Goal: Check status: Check status

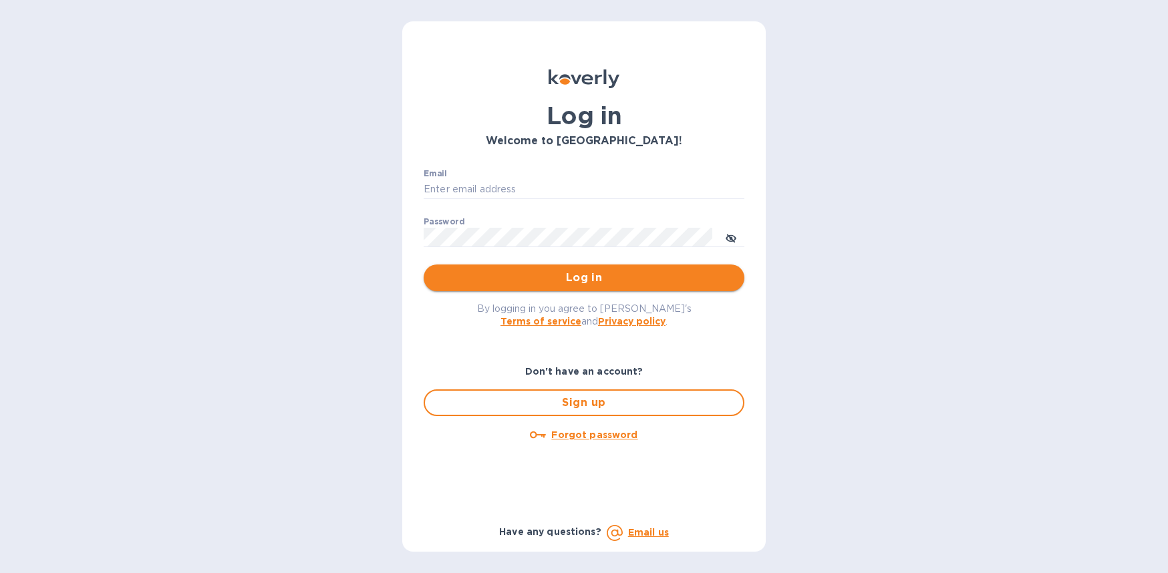
type input "[EMAIL_ADDRESS][DOMAIN_NAME]"
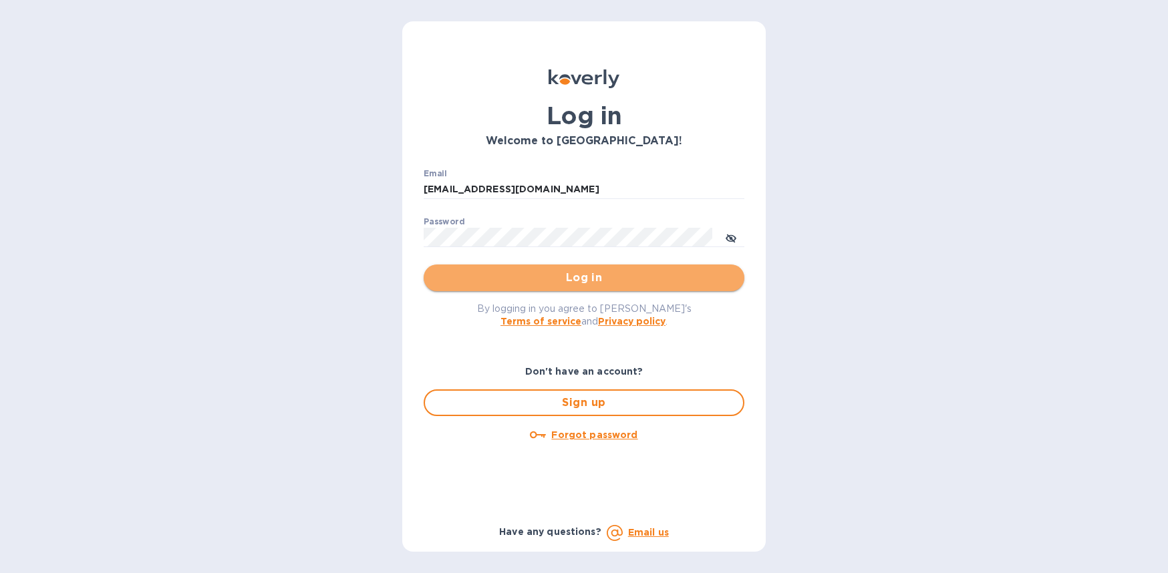
click at [562, 279] on span "Log in" at bounding box center [583, 278] width 299 height 16
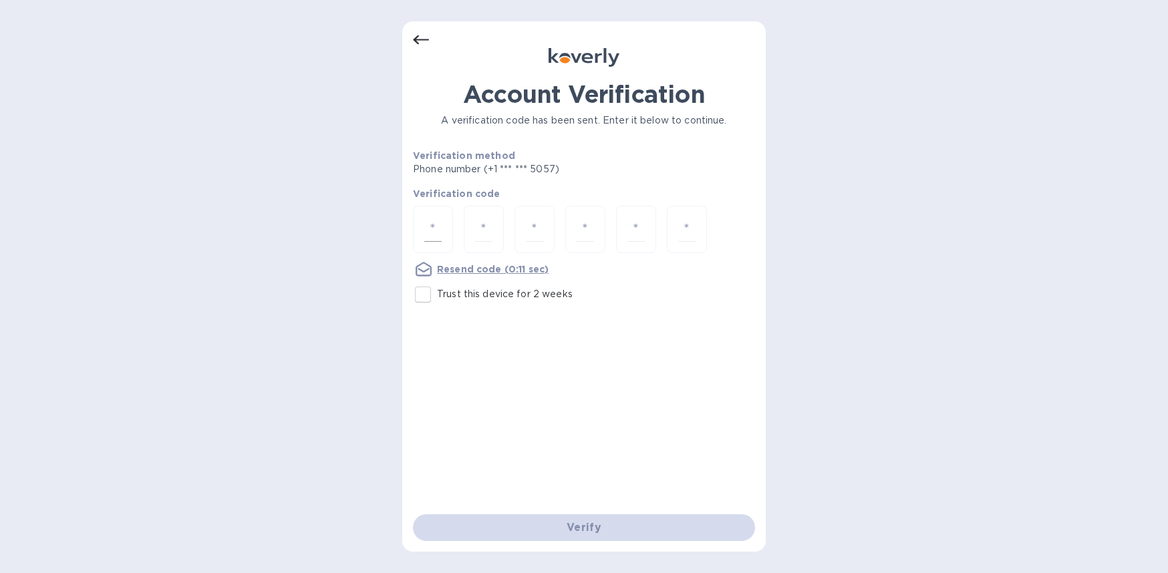
click at [444, 219] on div at bounding box center [433, 229] width 40 height 47
type input "7"
type input "2"
type input "5"
type input "4"
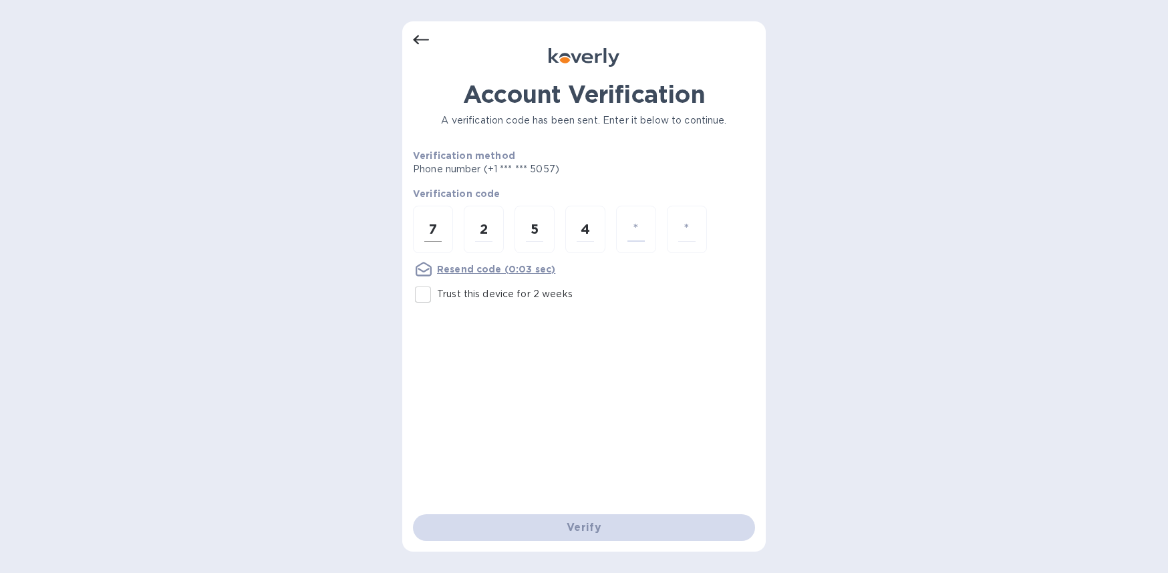
type input "9"
type input "5"
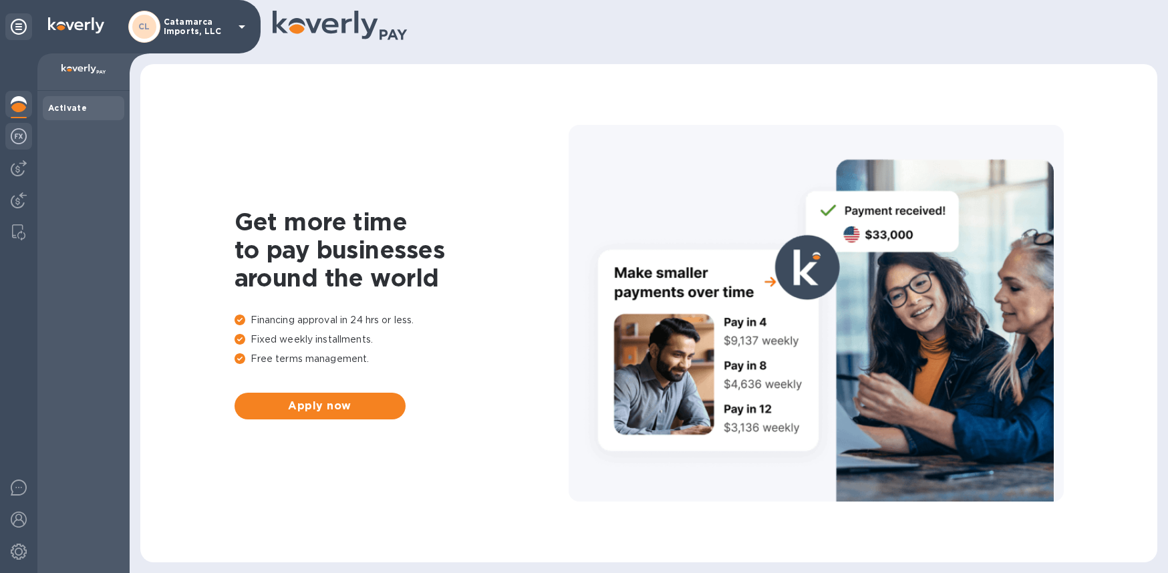
click at [24, 132] on img at bounding box center [19, 136] width 16 height 16
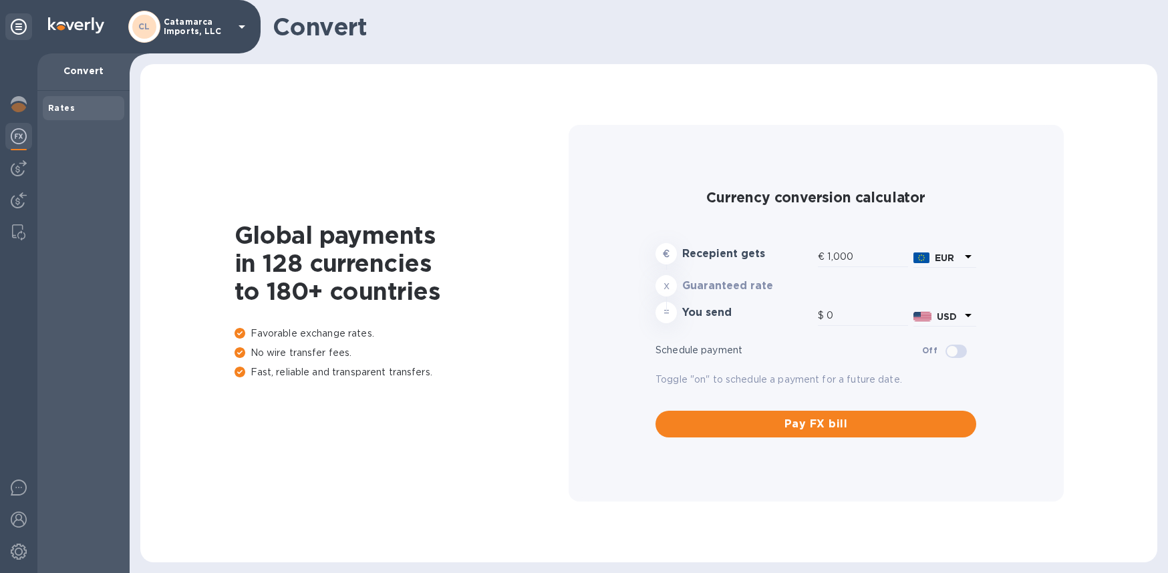
type input "1,181.91"
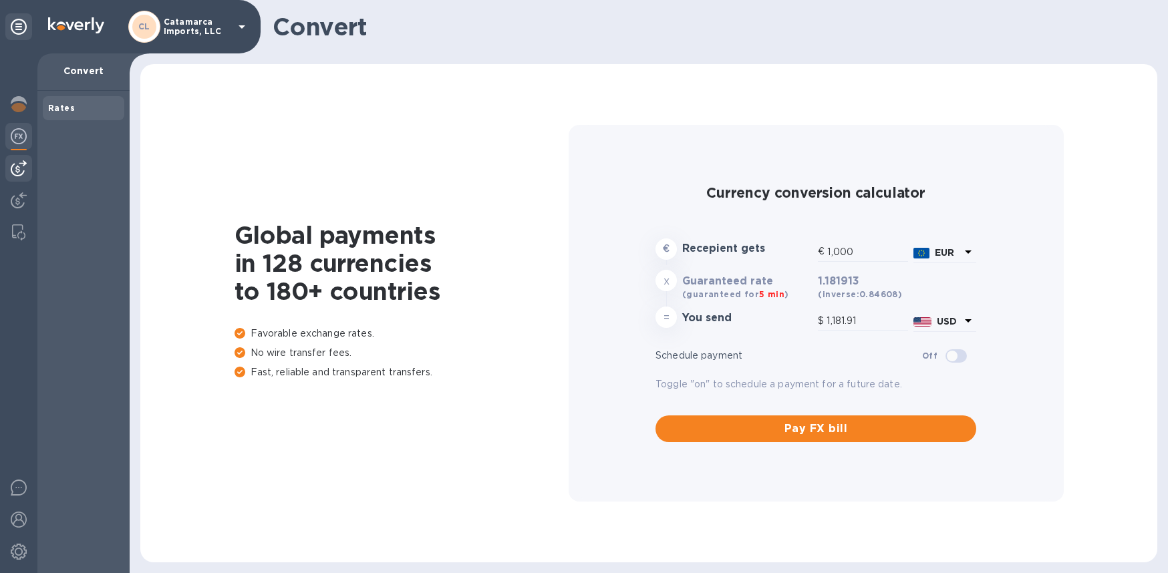
click at [23, 160] on img at bounding box center [19, 168] width 16 height 16
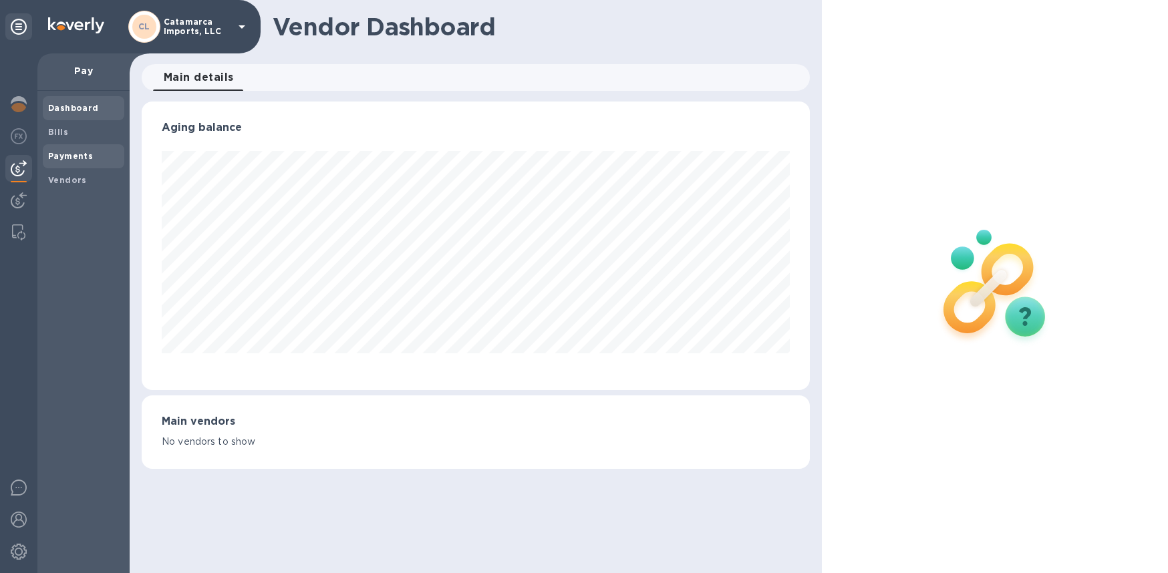
scroll to position [289, 668]
click at [70, 156] on b "Payments" at bounding box center [70, 156] width 45 height 10
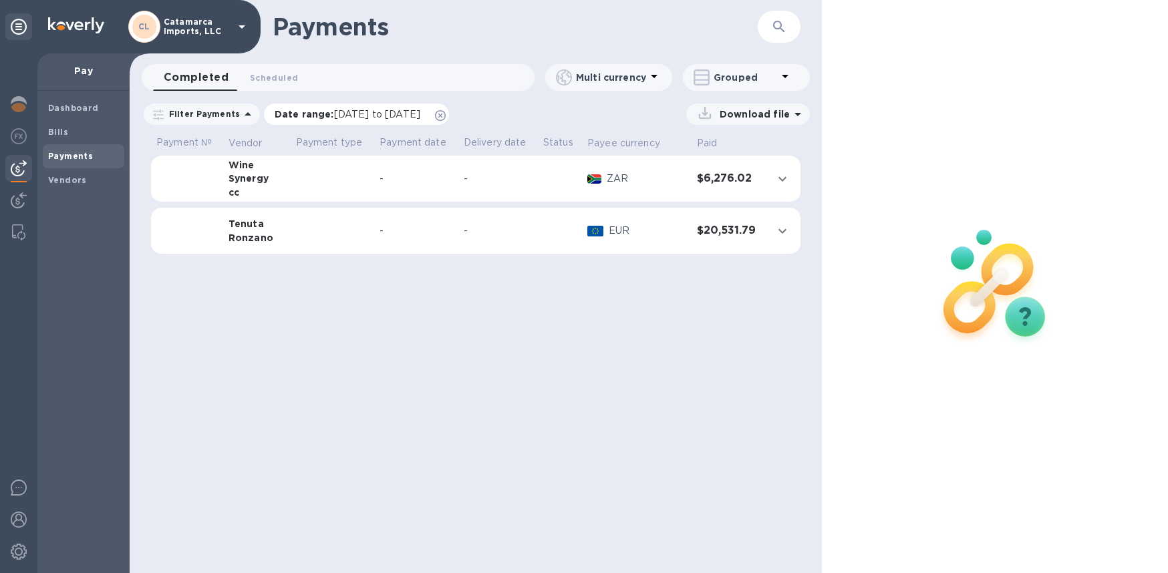
click at [335, 113] on span "[DATE] to [DATE]" at bounding box center [377, 114] width 86 height 11
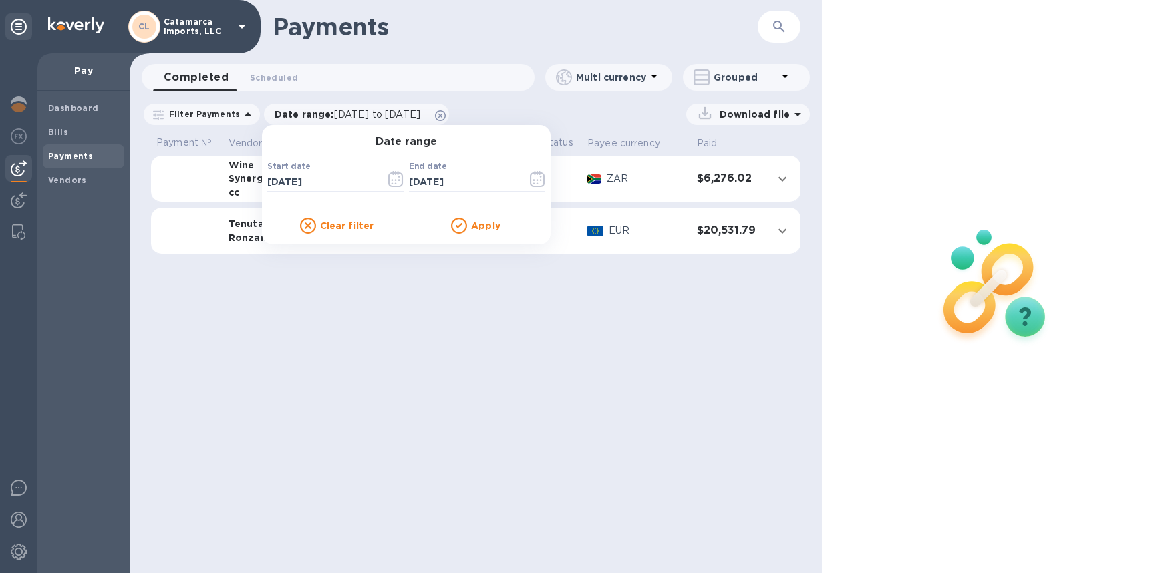
click at [420, 399] on div "Payments ​ Completed 0 Scheduled 0 Multi currency Grouped Filter Payments Date …" at bounding box center [476, 286] width 692 height 573
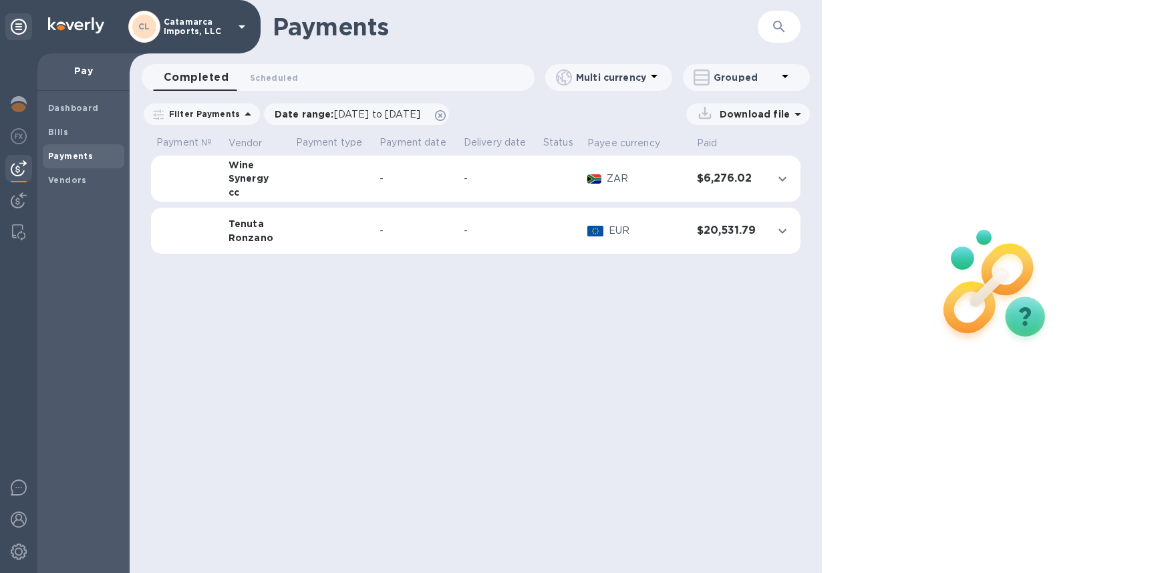
click at [243, 237] on div "Ronzano" at bounding box center [256, 237] width 57 height 13
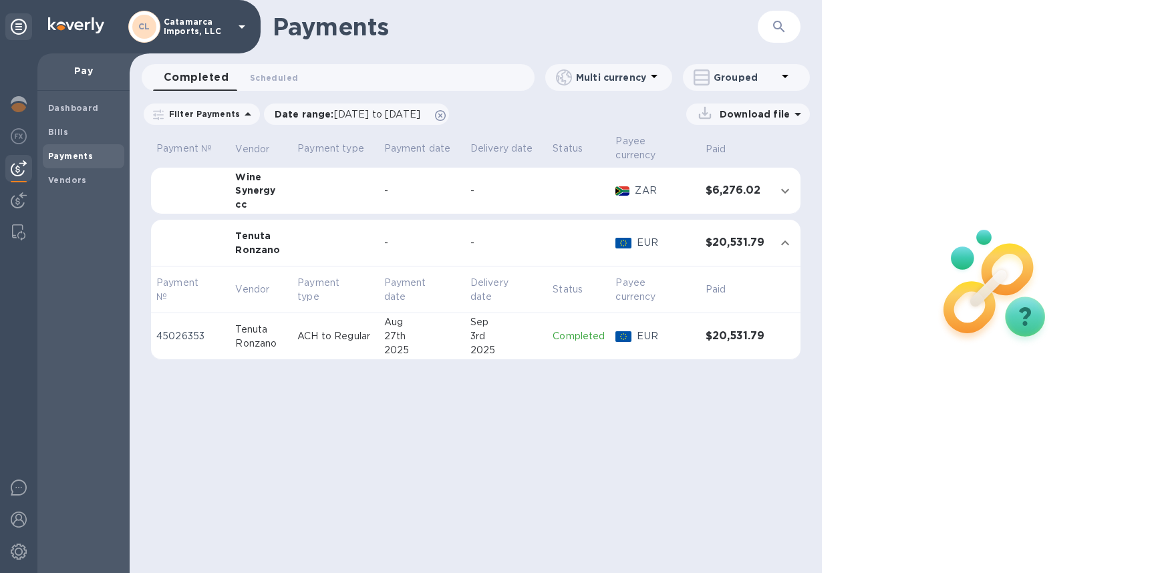
click at [249, 234] on div "Tenuta" at bounding box center [260, 235] width 51 height 13
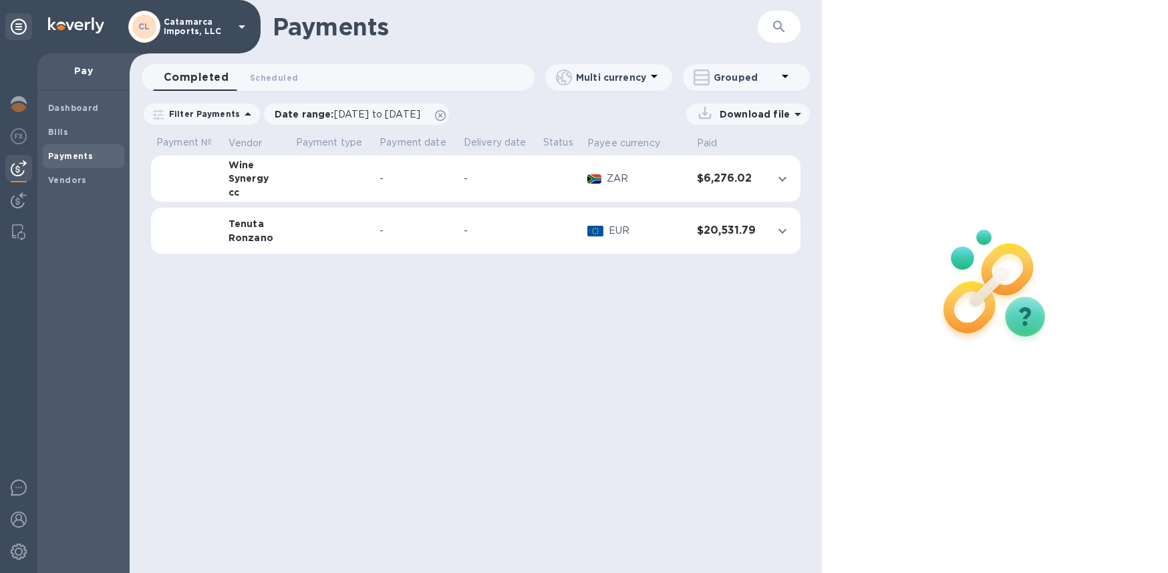
click at [249, 234] on div "Ronzano" at bounding box center [256, 237] width 57 height 13
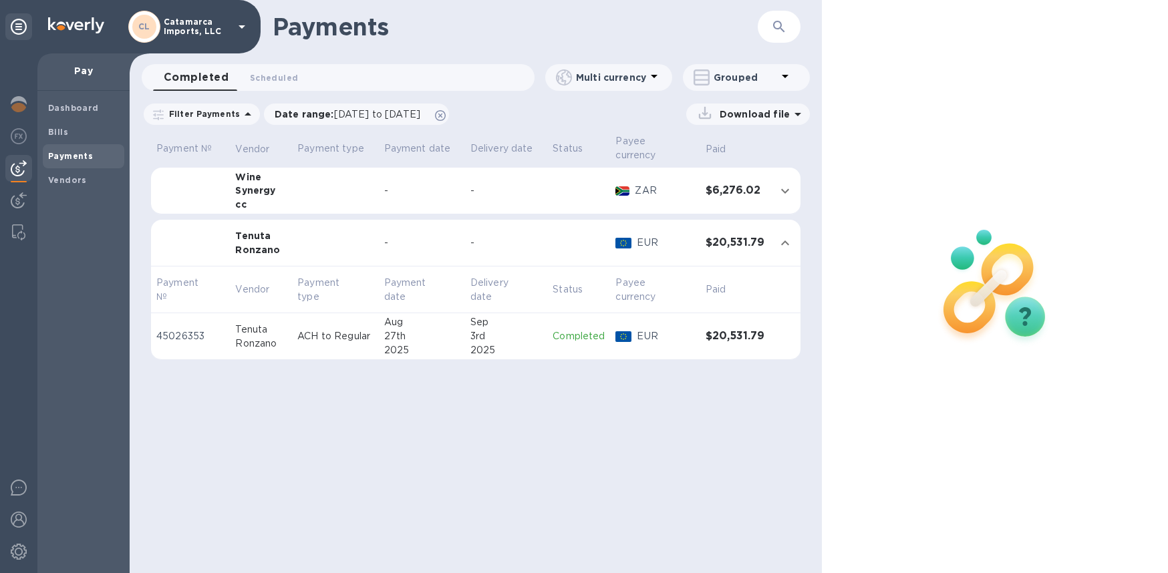
click at [722, 329] on td "$20,531.79" at bounding box center [734, 336] width 69 height 47
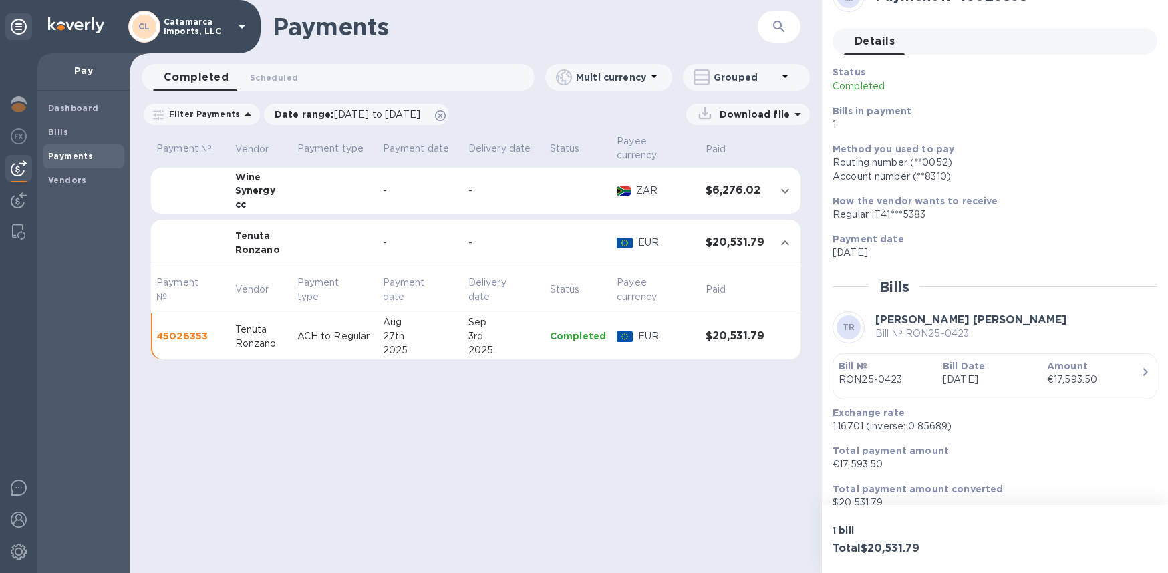
scroll to position [46, 0]
